Goal: Find specific page/section: Find specific page/section

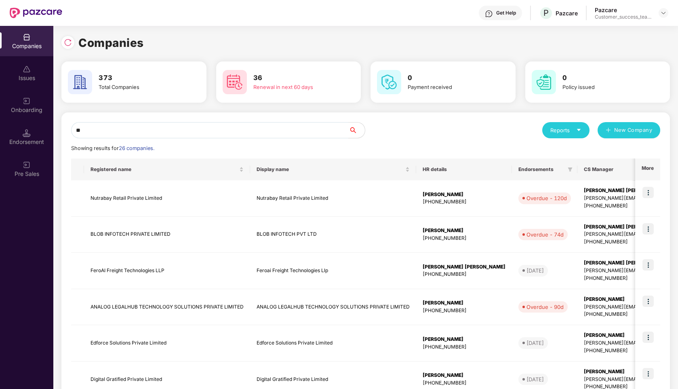
type input "*"
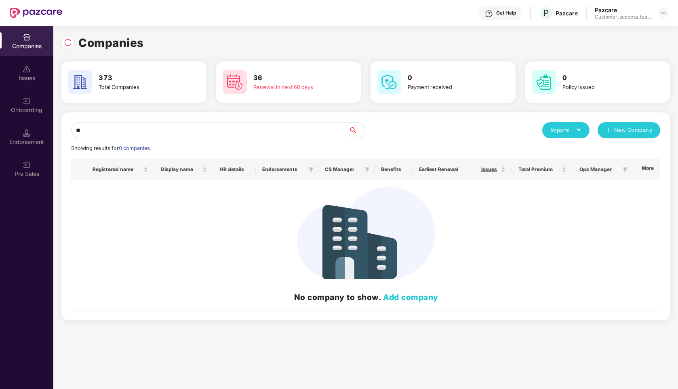
type input "*"
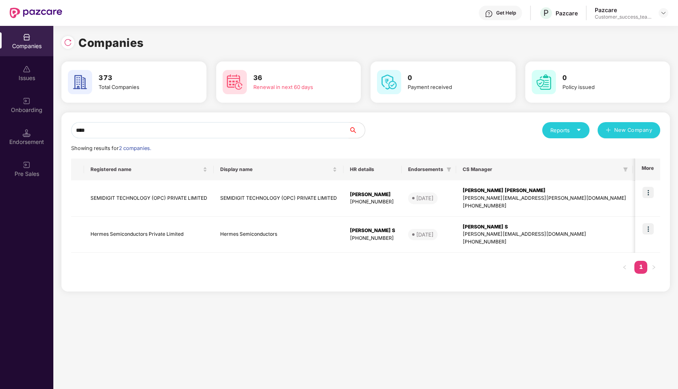
type input "****"
click at [155, 198] on td "SEMIDIGIT TECHNOLOGY (OPC) PRIVATE LIMITED" at bounding box center [149, 198] width 130 height 36
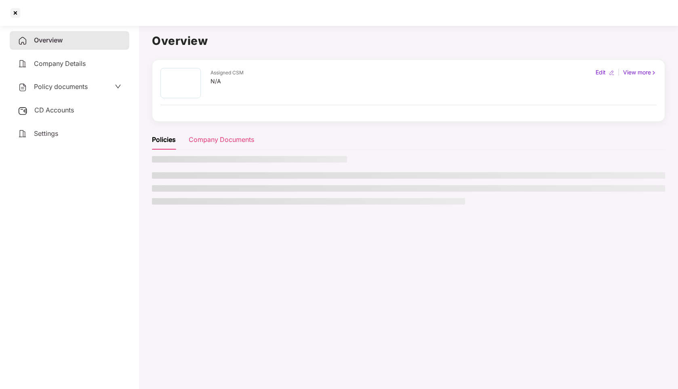
click at [224, 142] on div "Company Documents" at bounding box center [221, 140] width 65 height 10
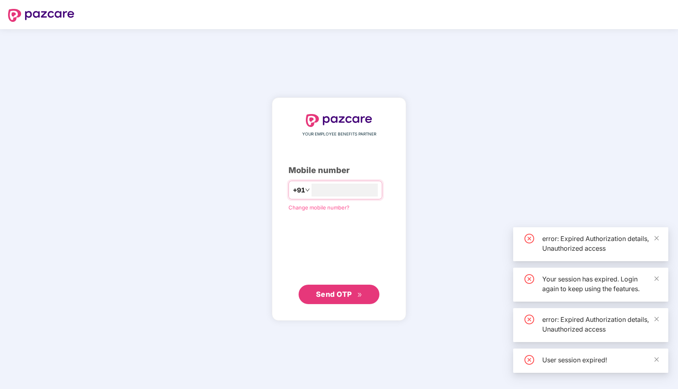
type input "*"
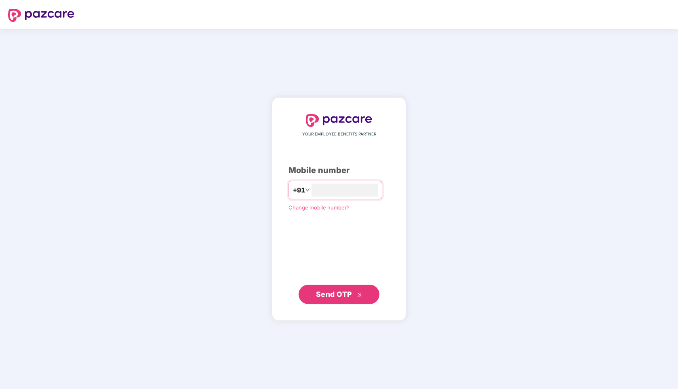
type input "**********"
click at [324, 290] on span "Send OTP" at bounding box center [334, 294] width 36 height 8
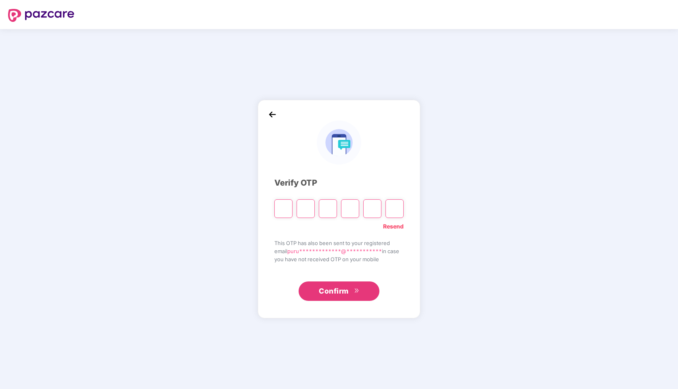
type input "*"
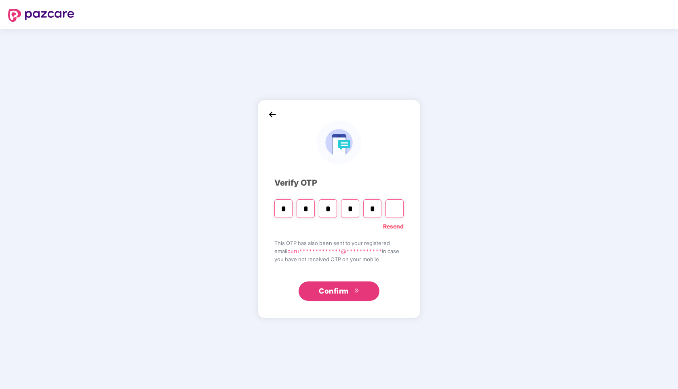
type input "*"
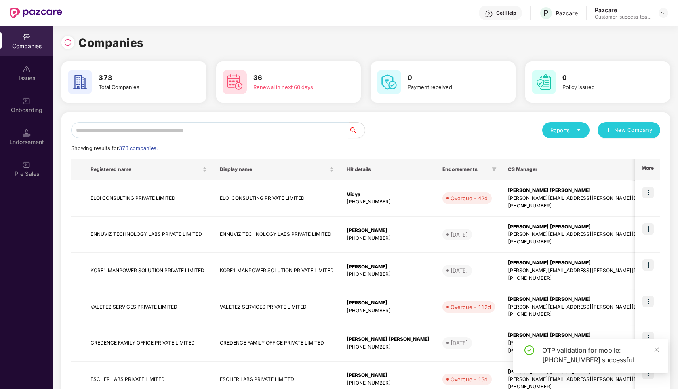
click at [296, 135] on input "text" at bounding box center [210, 130] width 278 height 16
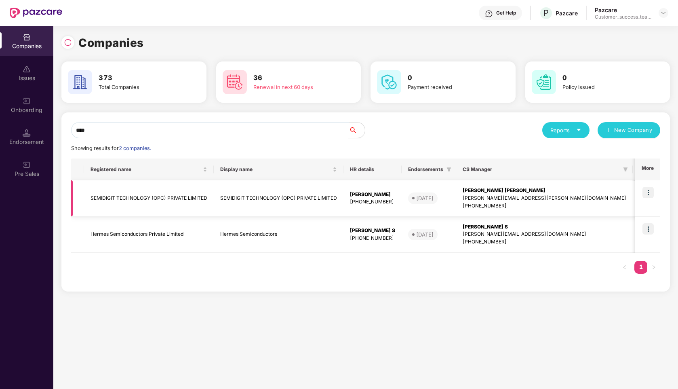
type input "****"
click at [651, 194] on img at bounding box center [648, 192] width 11 height 11
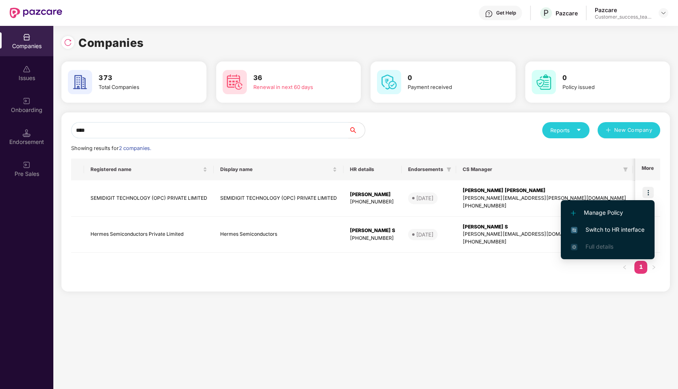
click at [585, 233] on span "Switch to HR interface" at bounding box center [608, 229] width 74 height 9
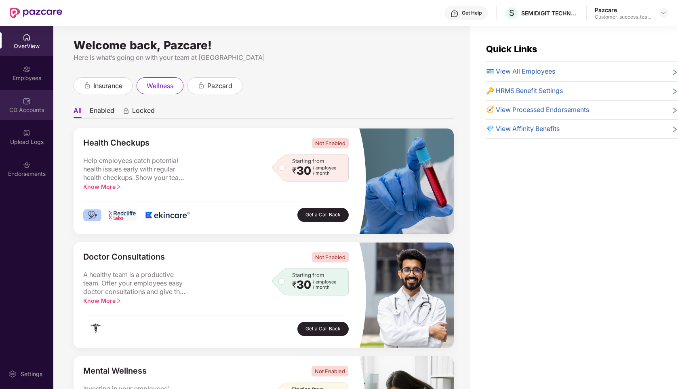
click at [33, 100] on div "CD Accounts" at bounding box center [26, 105] width 53 height 30
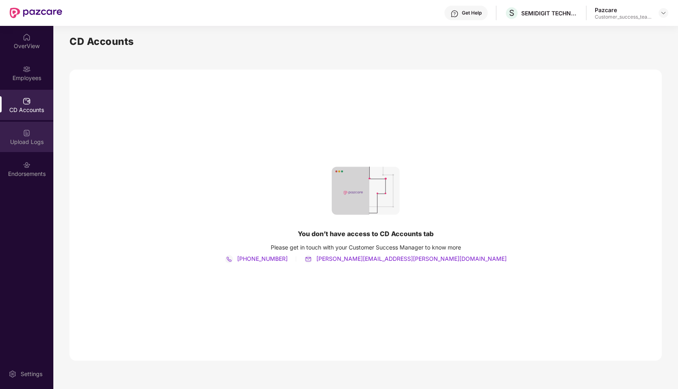
click at [28, 140] on div "Upload Logs" at bounding box center [26, 142] width 53 height 8
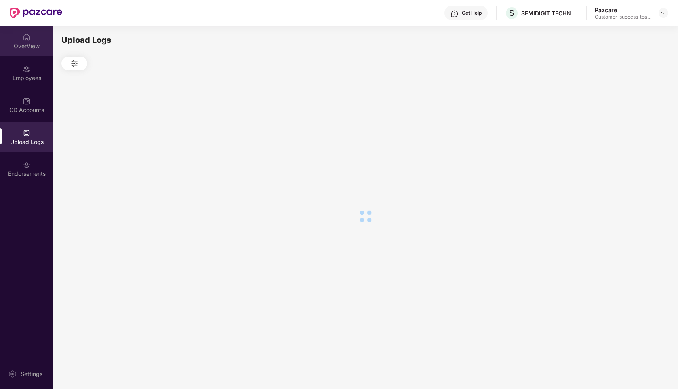
click at [34, 42] on div "OverView" at bounding box center [26, 46] width 53 height 8
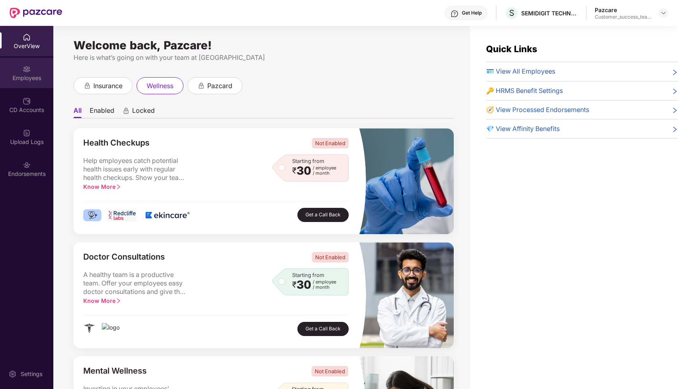
click at [34, 66] on div "Employees" at bounding box center [26, 73] width 53 height 30
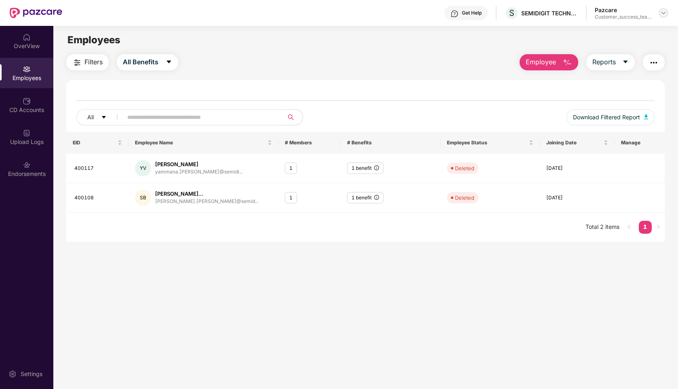
click at [661, 11] on img at bounding box center [664, 13] width 6 height 6
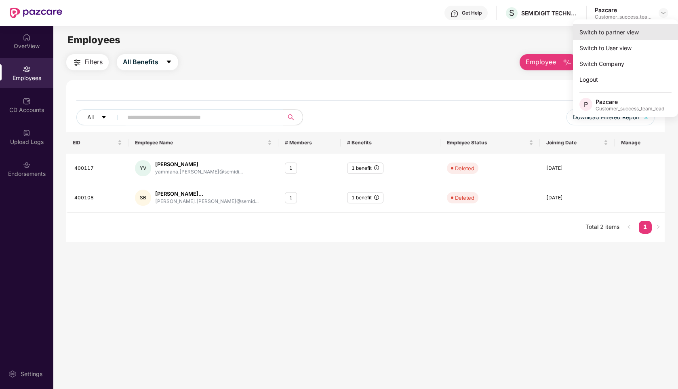
click at [617, 29] on div "Switch to partner view" at bounding box center [625, 32] width 105 height 16
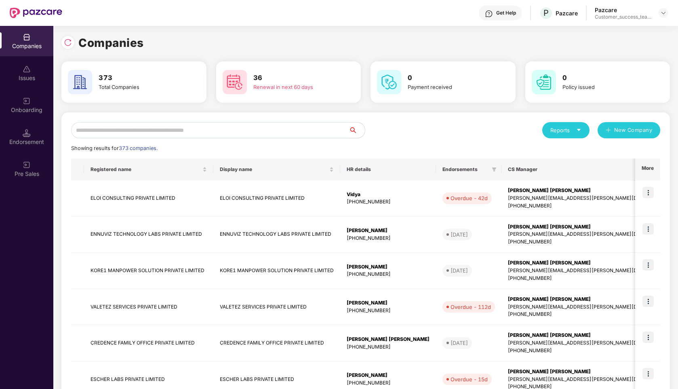
click at [166, 131] on input "text" at bounding box center [210, 130] width 278 height 16
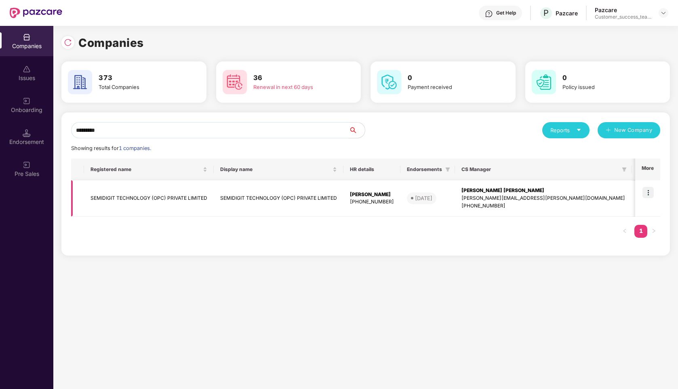
type input "*********"
click at [131, 196] on td "SEMIDIGIT TECHNOLOGY (OPC) PRIVATE LIMITED" at bounding box center [149, 198] width 130 height 36
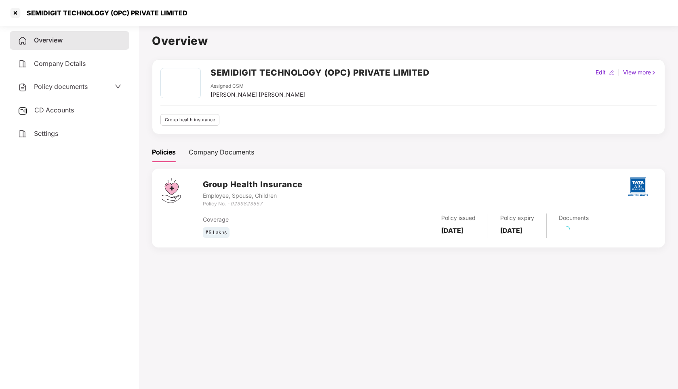
click at [106, 86] on div "Policy documents" at bounding box center [69, 87] width 103 height 11
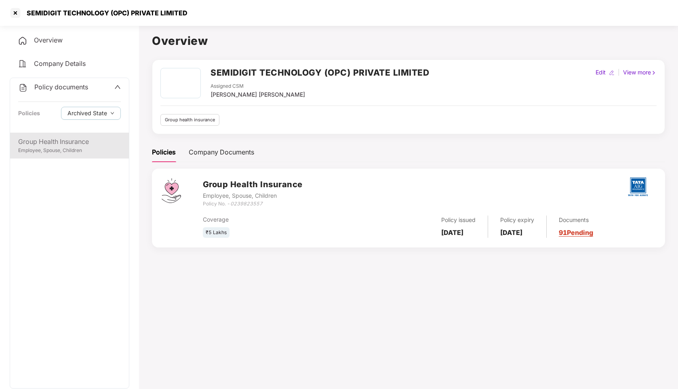
click at [54, 152] on div "Employee, Spouse, Children" at bounding box center [69, 151] width 103 height 8
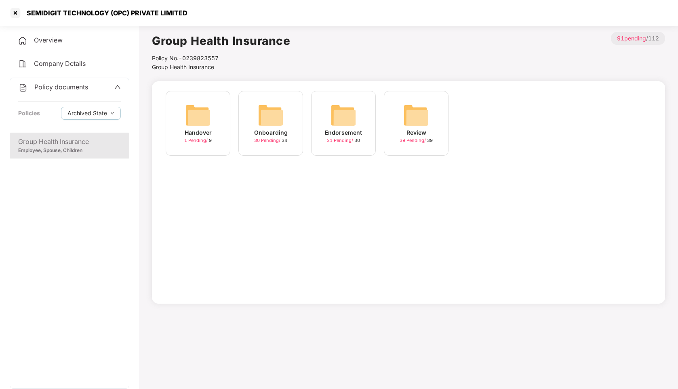
click at [270, 127] on img at bounding box center [271, 115] width 26 height 26
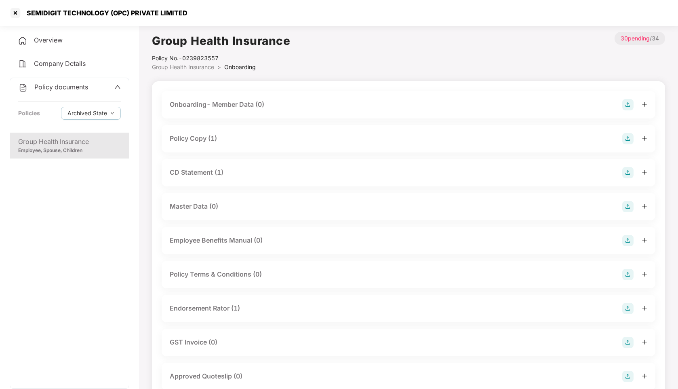
click at [195, 138] on div "Policy Copy (1)" at bounding box center [193, 138] width 47 height 10
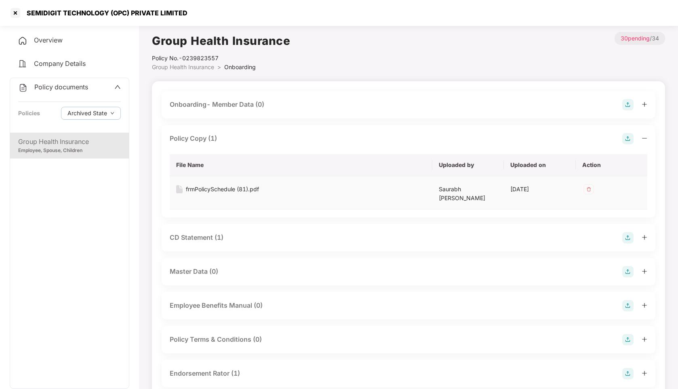
click at [211, 189] on div "frmPolicySchedule (81).pdf" at bounding box center [222, 189] width 73 height 9
click at [399, 55] on div "Group Health Insurance Policy No.- 0239823557 Group Health Insurance > Onboardi…" at bounding box center [408, 52] width 513 height 40
drag, startPoint x: 190, startPoint y: 15, endPoint x: 27, endPoint y: 15, distance: 162.9
click at [27, 15] on div "SEMIDIGIT TECHNOLOGY (OPC) PRIVATE LIMITED" at bounding box center [339, 13] width 678 height 26
copy div "SEMIDIGIT TECHNOLOGY (OPC) PRIVATE LIMITED"
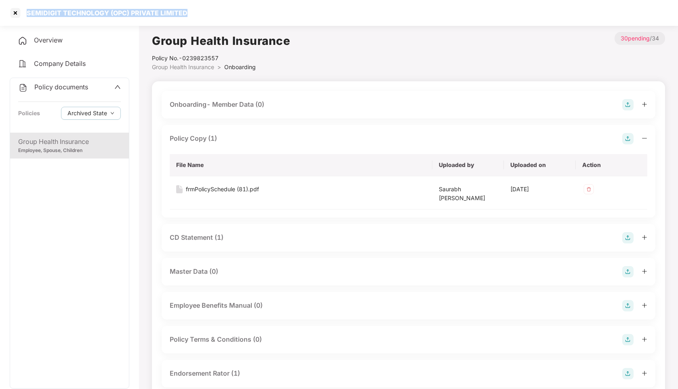
copy div "SEMIDIGIT TECHNOLOGY (OPC) PRIVATE LIMITED"
click at [17, 19] on div at bounding box center [15, 12] width 13 height 13
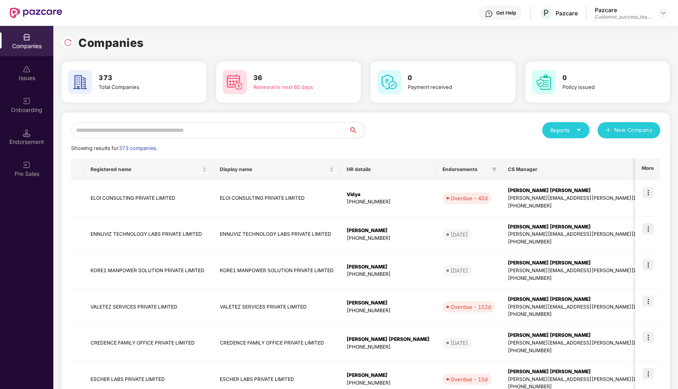
click at [243, 132] on input "text" at bounding box center [210, 130] width 278 height 16
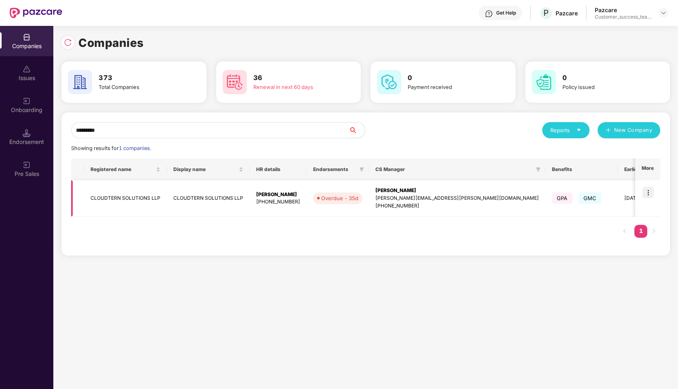
type input "*********"
click at [651, 194] on img at bounding box center [648, 192] width 11 height 11
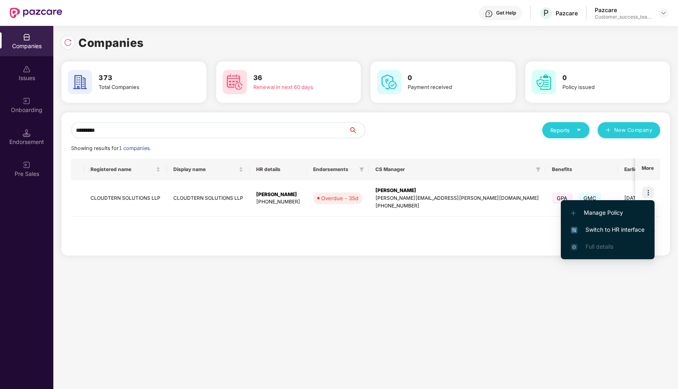
click at [572, 229] on img at bounding box center [574, 230] width 6 height 6
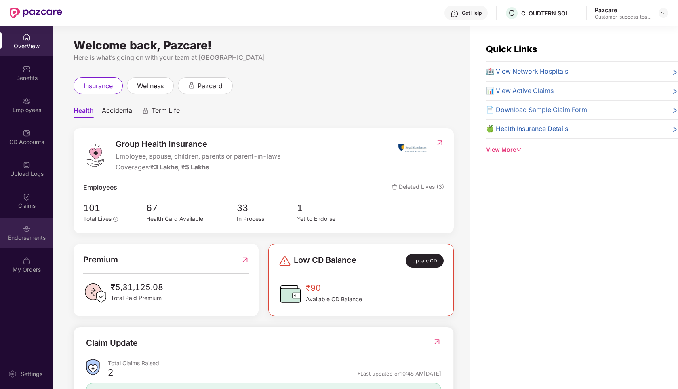
click at [15, 224] on div "Endorsements" at bounding box center [26, 233] width 53 height 30
